Goal: Task Accomplishment & Management: Complete application form

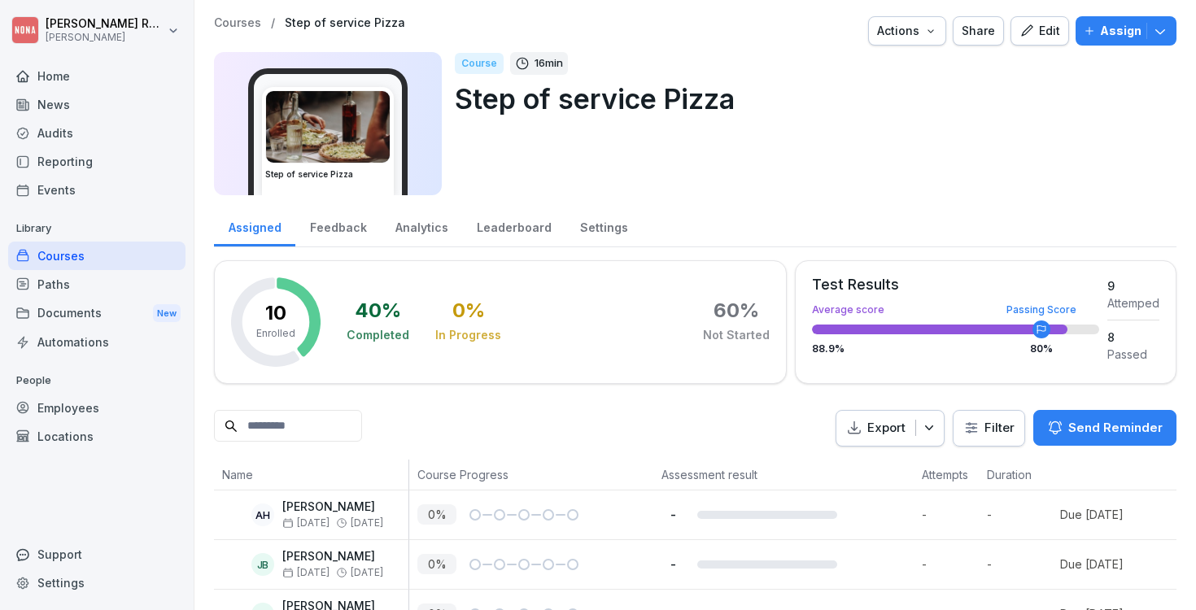
click at [96, 257] on div "Courses" at bounding box center [96, 256] width 177 height 28
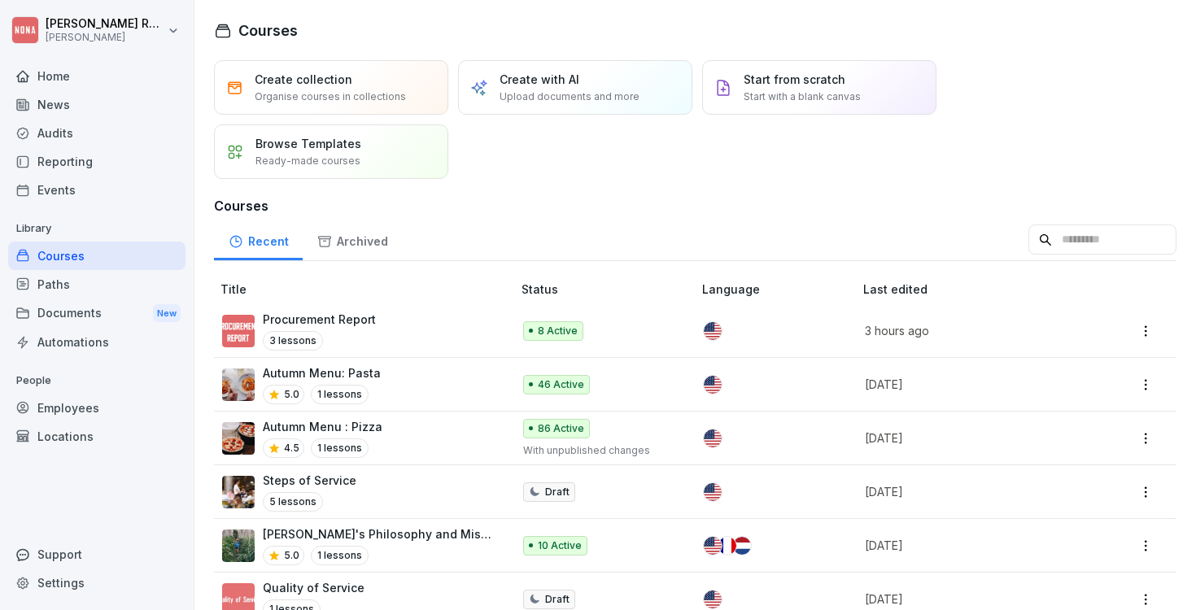
click at [357, 317] on p "Procurement Report" at bounding box center [319, 319] width 113 height 17
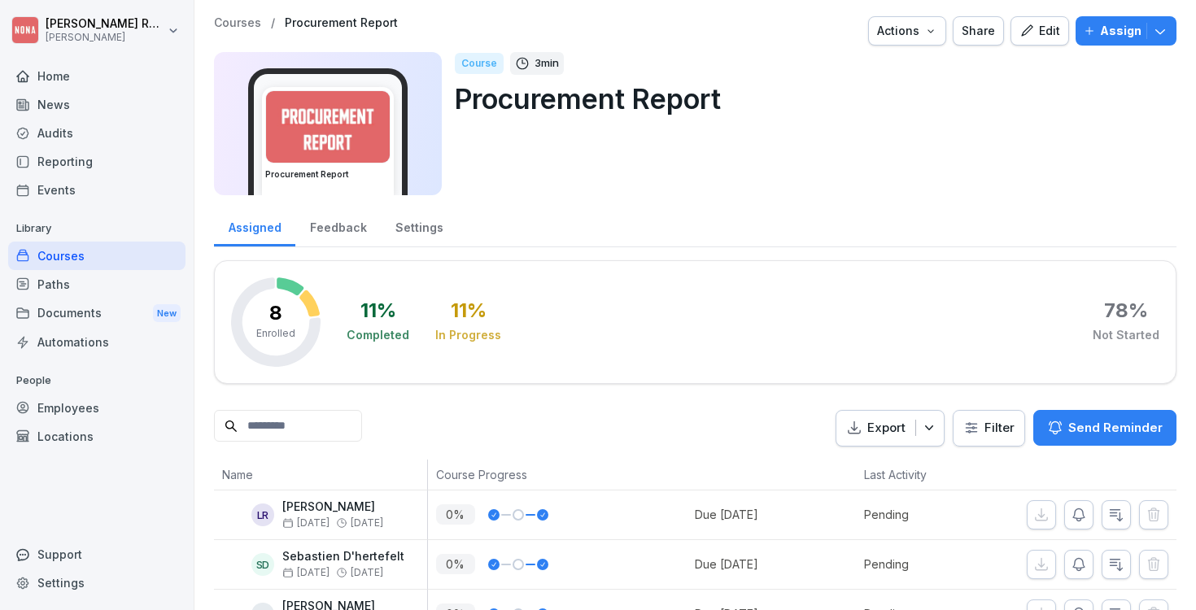
click at [710, 84] on p "Procurement Report" at bounding box center [809, 99] width 709 height 42
click at [76, 255] on div "Courses" at bounding box center [96, 256] width 177 height 28
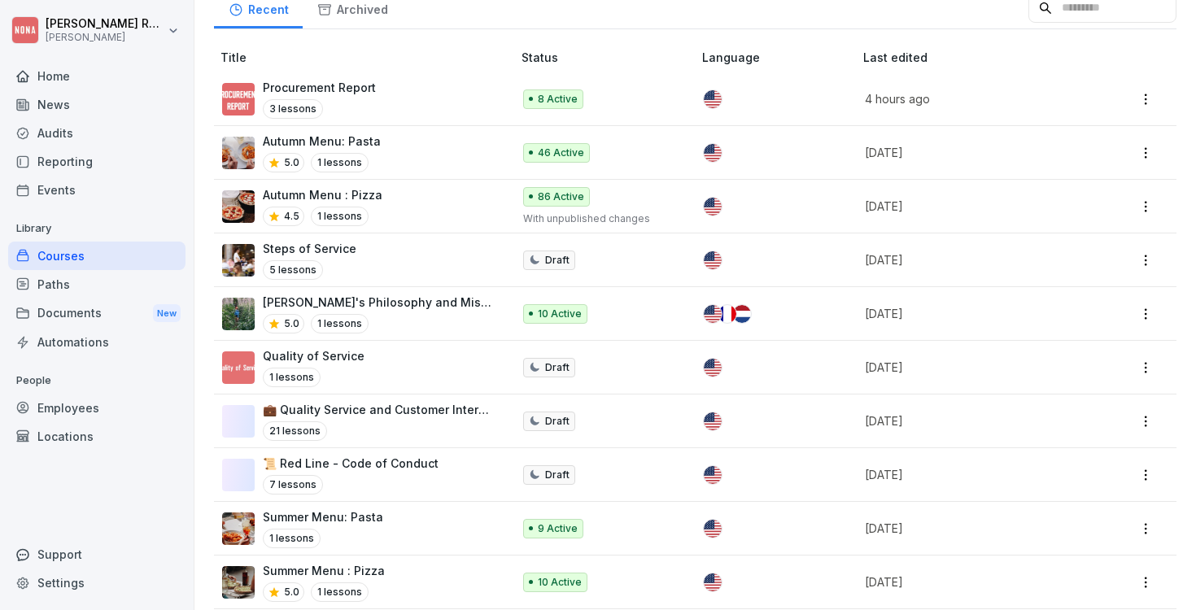
scroll to position [247, 0]
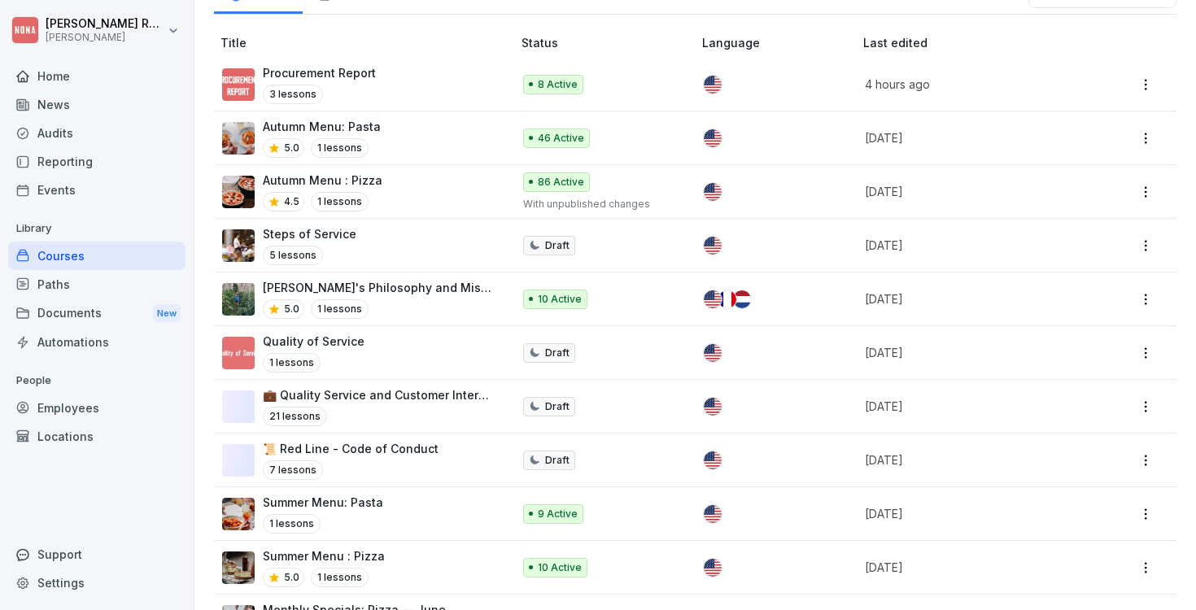
click at [362, 127] on p "Autumn Menu: Pasta" at bounding box center [322, 126] width 118 height 17
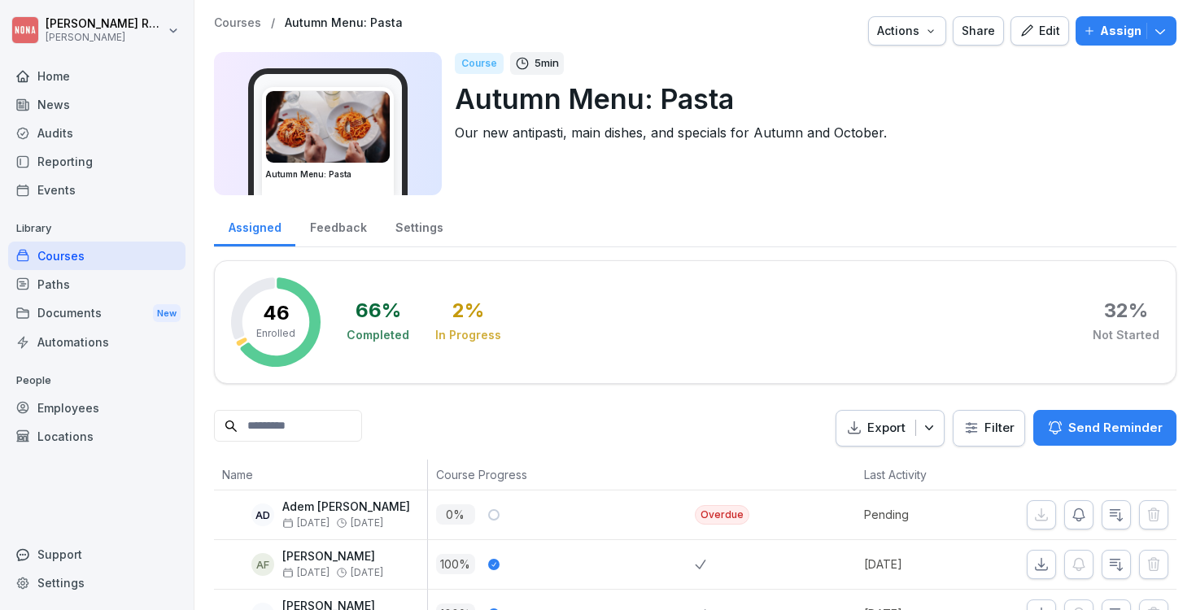
click at [313, 437] on input at bounding box center [288, 426] width 148 height 32
click at [362, 410] on input "***" at bounding box center [288, 426] width 148 height 32
type input "***"
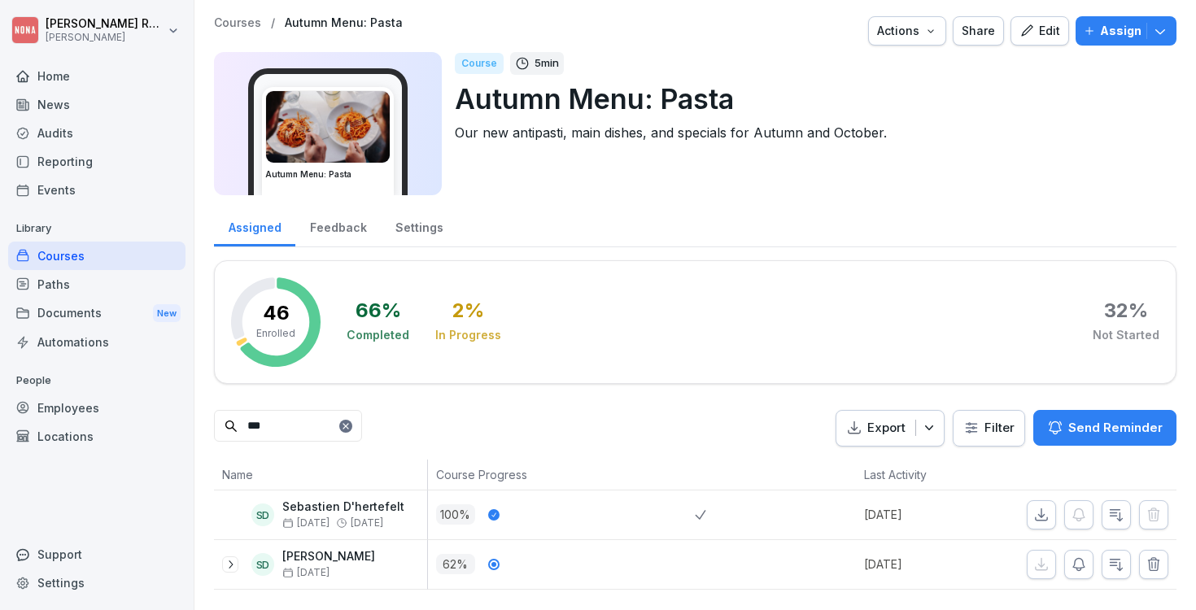
click at [351, 422] on icon at bounding box center [346, 427] width 10 height 10
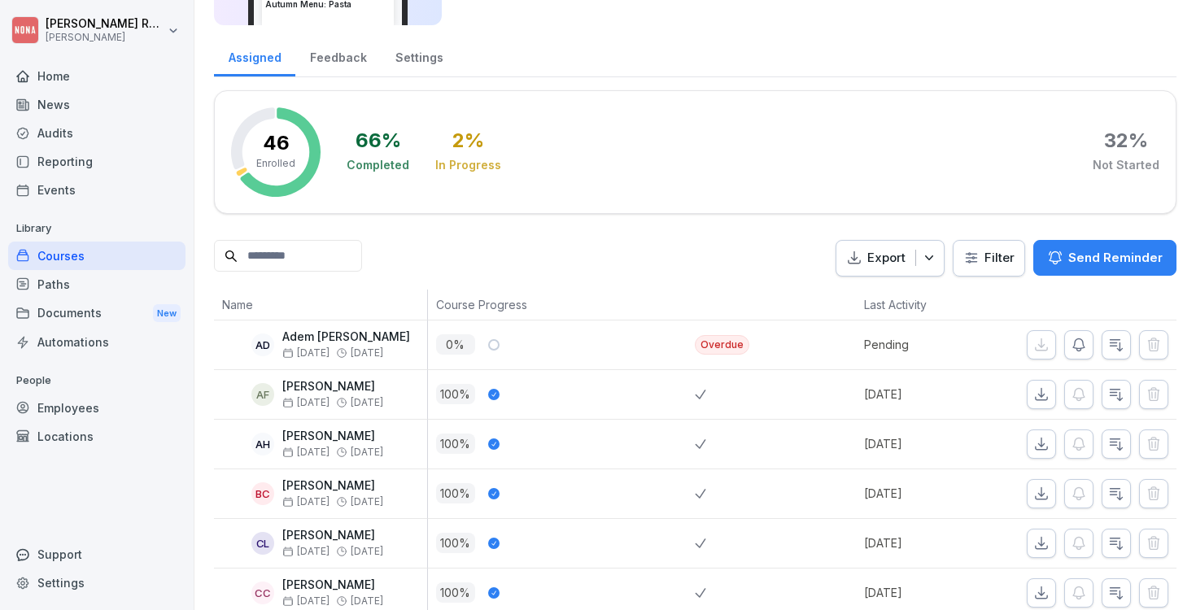
scroll to position [311, 0]
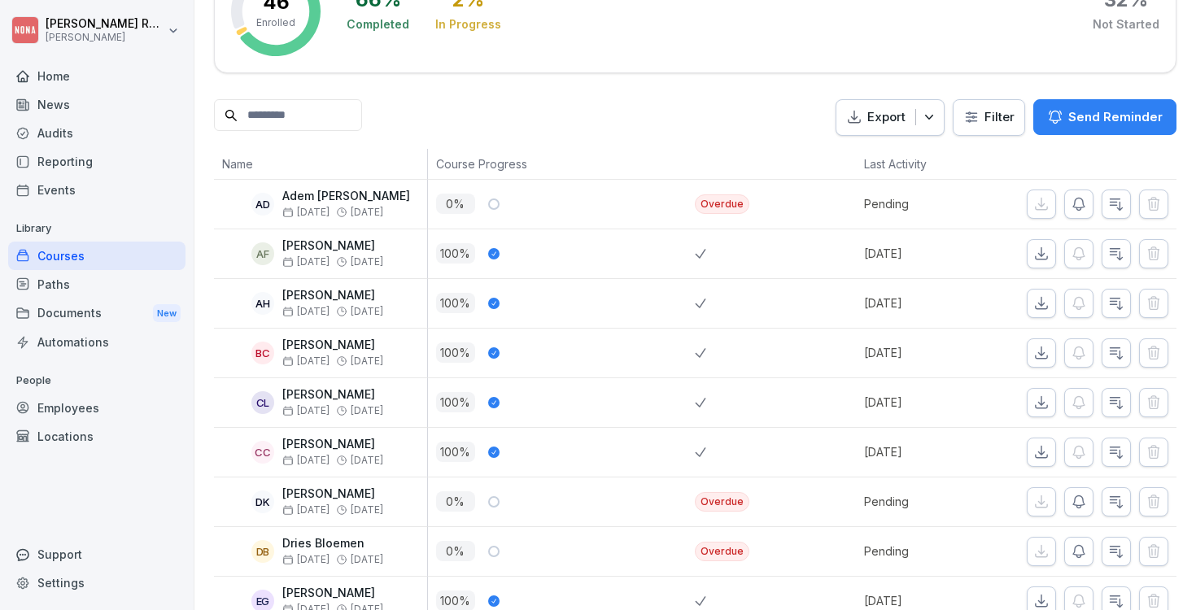
click at [293, 118] on input at bounding box center [288, 115] width 148 height 32
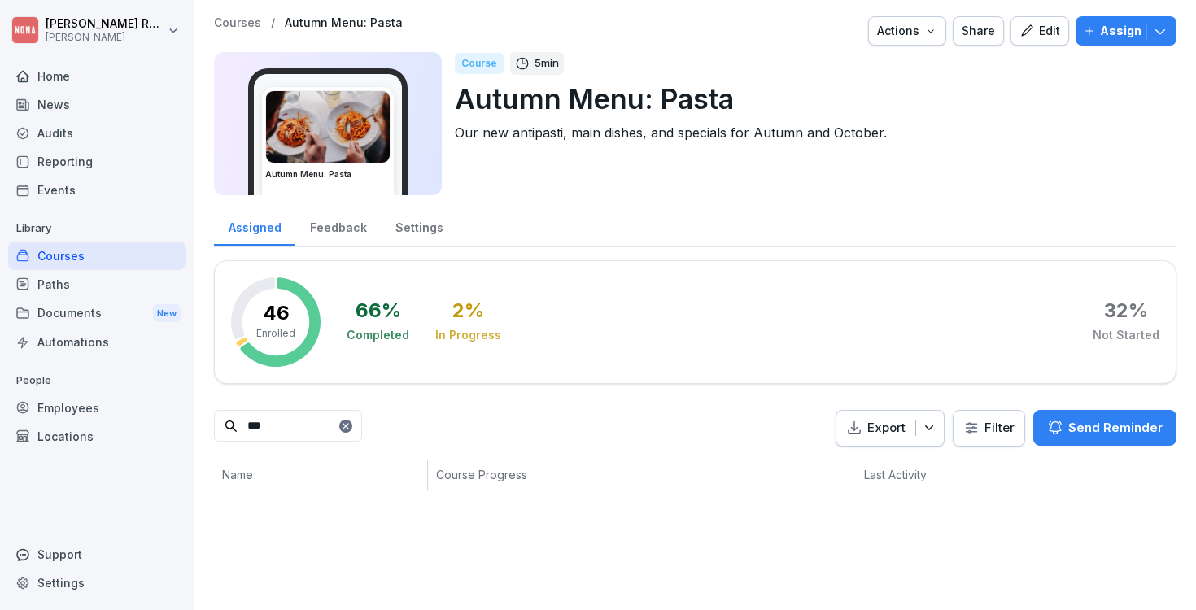
scroll to position [0, 0]
type input "***"
click at [352, 422] on div at bounding box center [345, 426] width 13 height 13
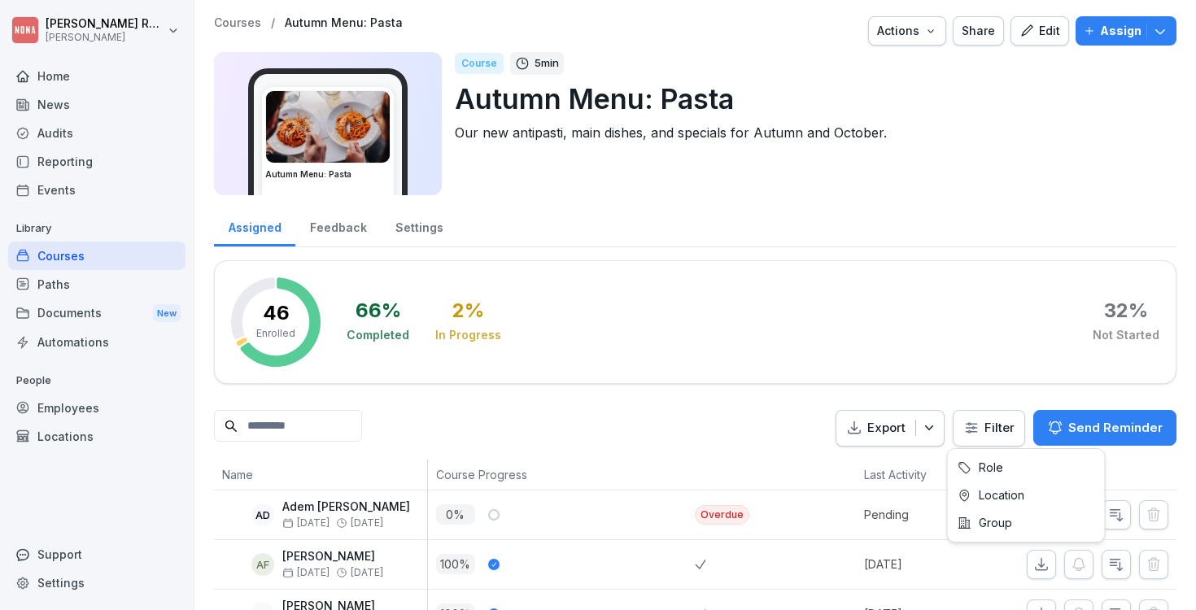
click at [990, 418] on html "Paul Rondeux NONA Home News Audits Reporting Events Library Courses Paths Docum…" at bounding box center [598, 305] width 1196 height 610
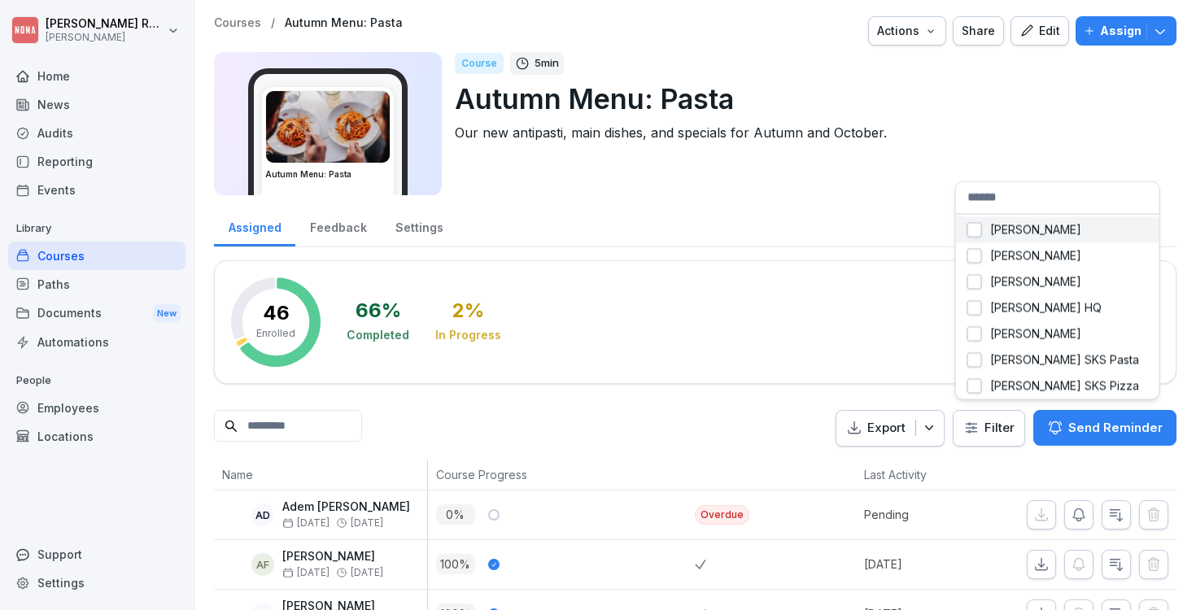
drag, startPoint x: 1056, startPoint y: 227, endPoint x: 1056, endPoint y: 237, distance: 9.8
